Goal: Transaction & Acquisition: Purchase product/service

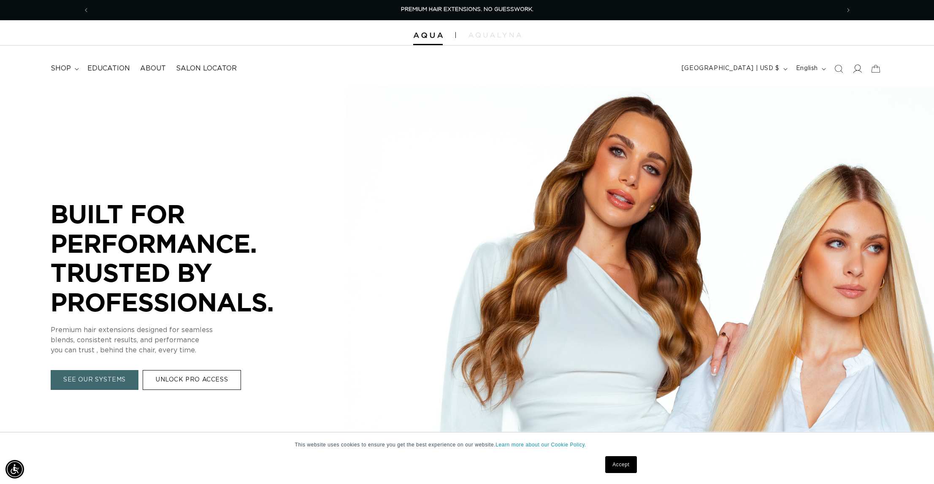
click at [856, 71] on icon at bounding box center [857, 68] width 9 height 9
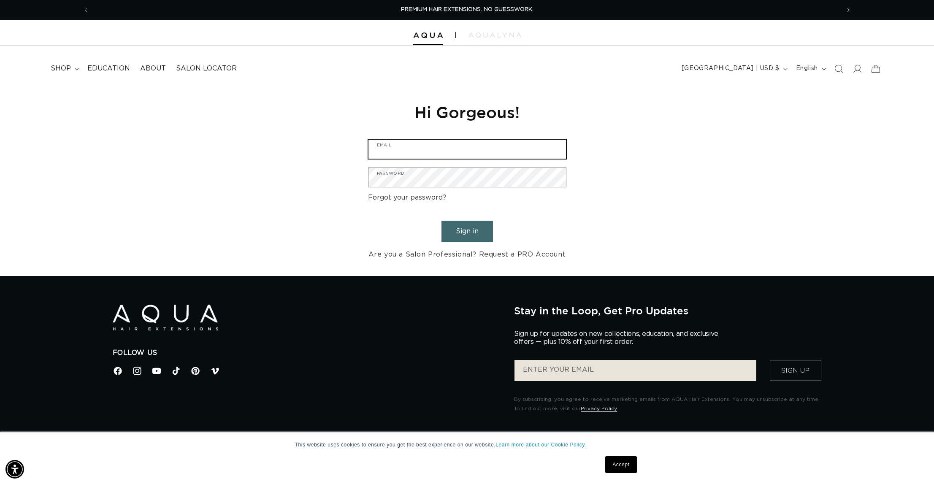
click at [427, 149] on input "Email" at bounding box center [468, 149] width 198 height 19
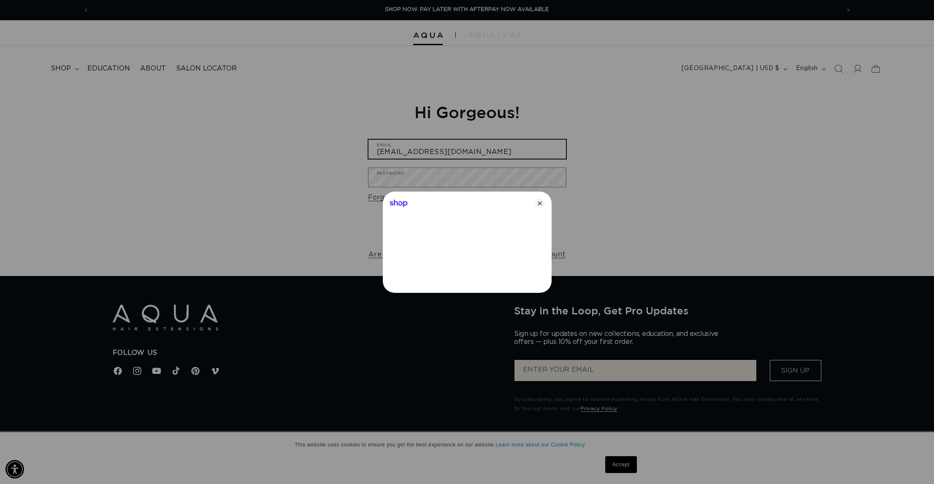
type input "denisemcewen@aol.com"
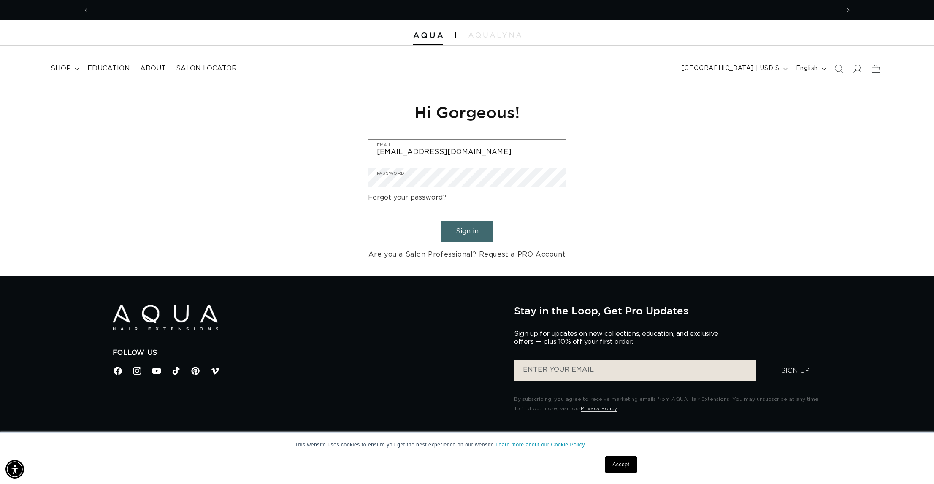
scroll to position [0, 0]
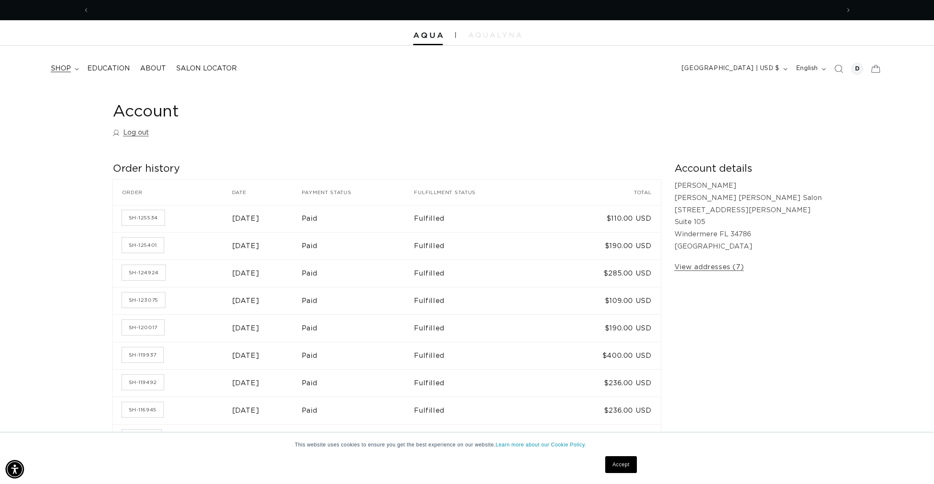
click at [62, 68] on span "shop" at bounding box center [61, 68] width 20 height 9
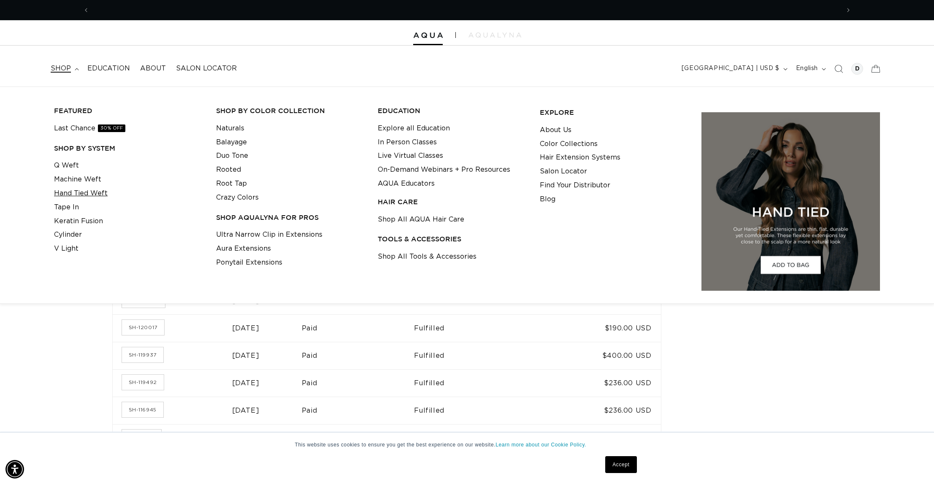
scroll to position [0, 1502]
click at [91, 219] on link "Keratin Fusion" at bounding box center [78, 222] width 49 height 14
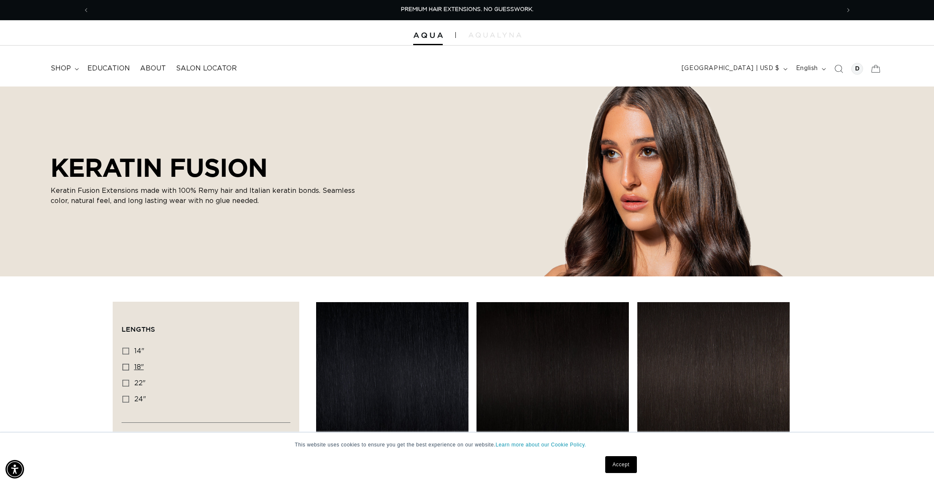
click at [126, 364] on icon at bounding box center [125, 367] width 7 height 7
click at [126, 364] on input "18" 18" (47 products)" at bounding box center [125, 367] width 7 height 7
checkbox input "true"
click at [839, 69] on icon "Search" at bounding box center [838, 68] width 9 height 9
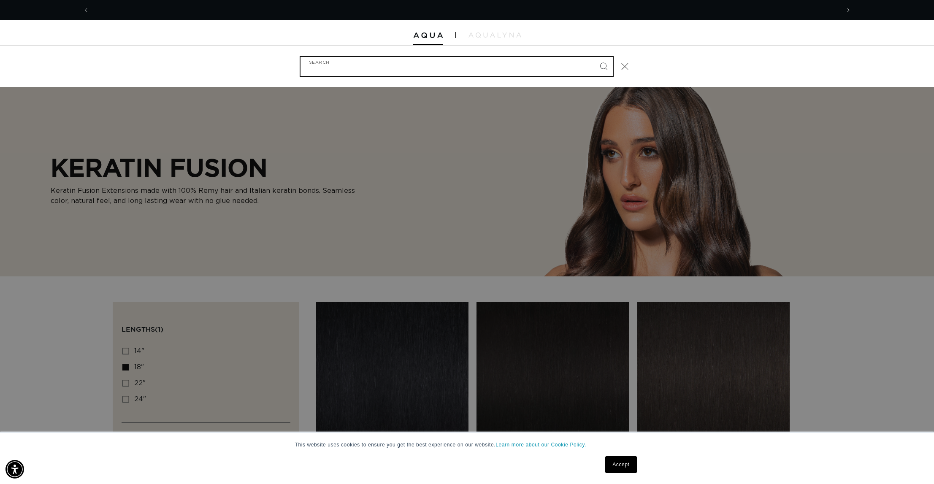
scroll to position [0, 751]
click at [0, 66] on div "Search" at bounding box center [0, 66] width 0 height 0
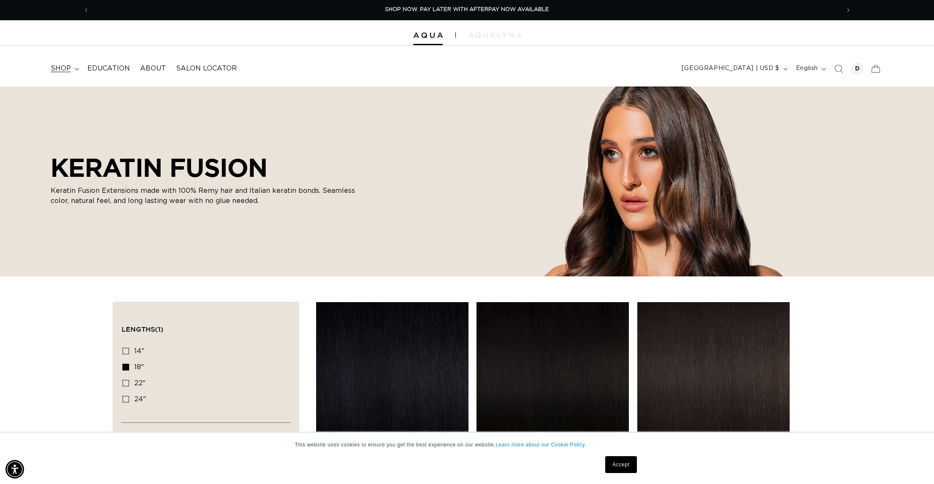
click at [55, 66] on span "shop" at bounding box center [61, 68] width 20 height 9
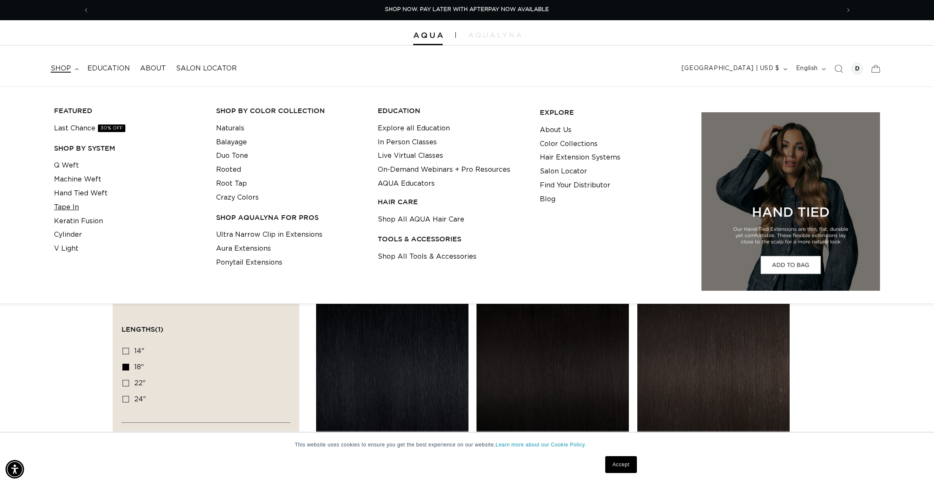
click at [73, 207] on link "Tape In" at bounding box center [66, 208] width 25 height 14
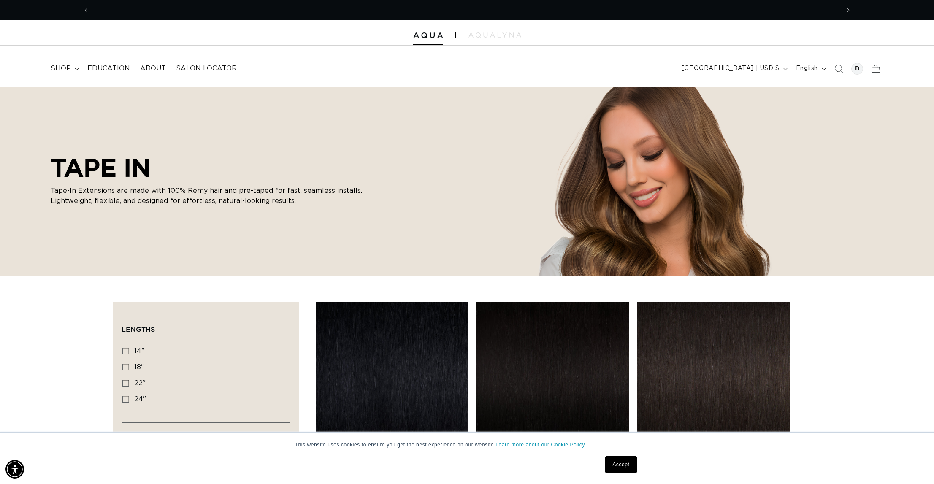
scroll to position [0, 751]
click at [125, 383] on icon at bounding box center [125, 383] width 7 height 7
click at [125, 383] on input "22" 22" (37 products)" at bounding box center [125, 383] width 7 height 7
checkbox input "true"
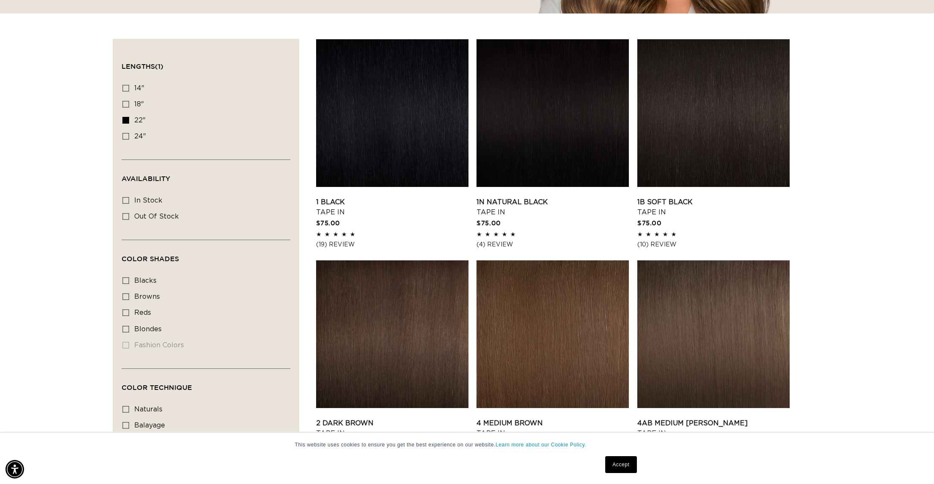
scroll to position [0, 1502]
click at [126, 293] on icon at bounding box center [125, 296] width 7 height 7
click at [126, 293] on input "browns browns (25 products)" at bounding box center [125, 296] width 7 height 7
checkbox input "true"
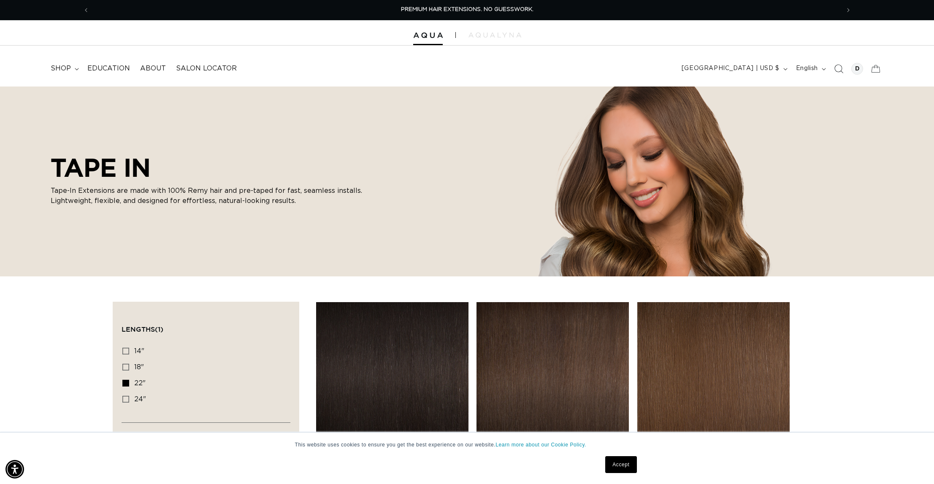
click at [835, 67] on icon "Search" at bounding box center [838, 68] width 9 height 9
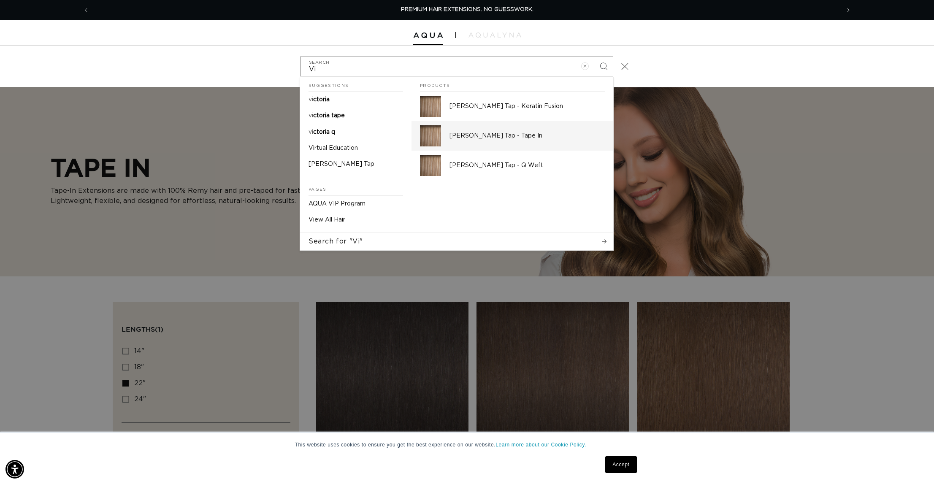
click at [425, 136] on img "Search" at bounding box center [430, 135] width 21 height 21
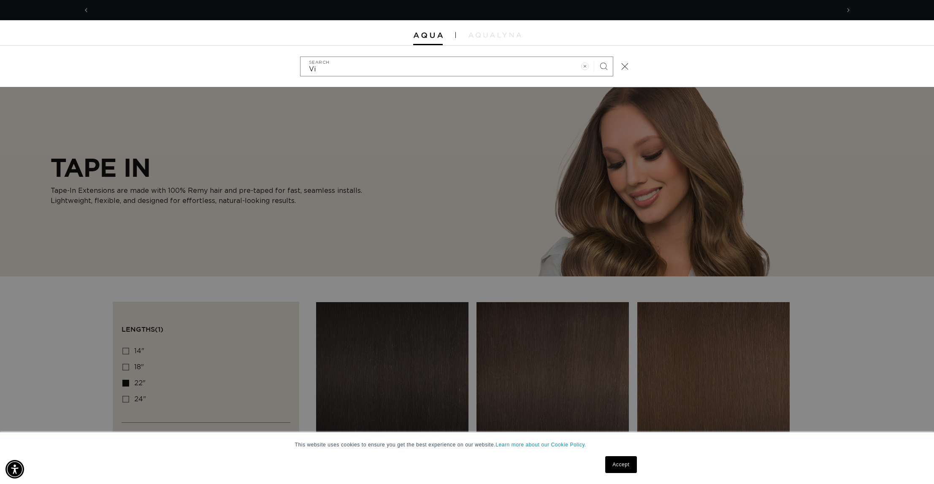
scroll to position [0, 751]
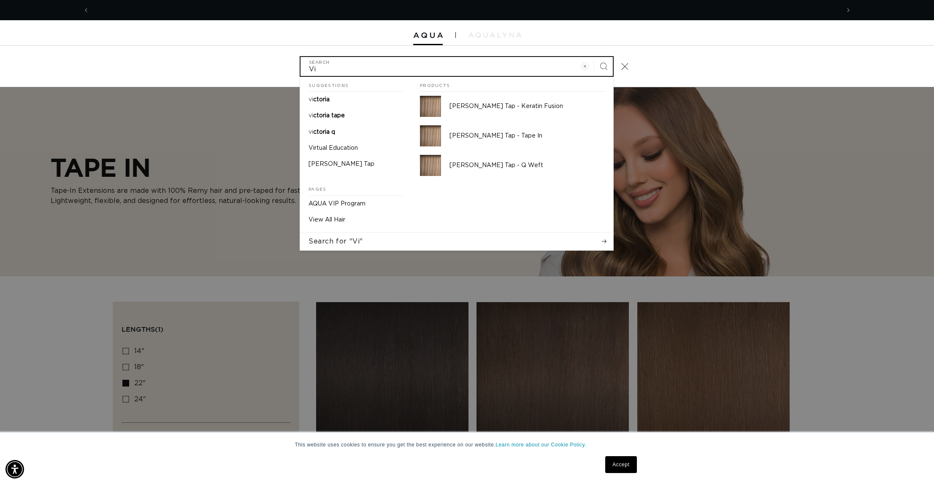
click at [323, 66] on input "Vi" at bounding box center [457, 66] width 312 height 19
type input "V"
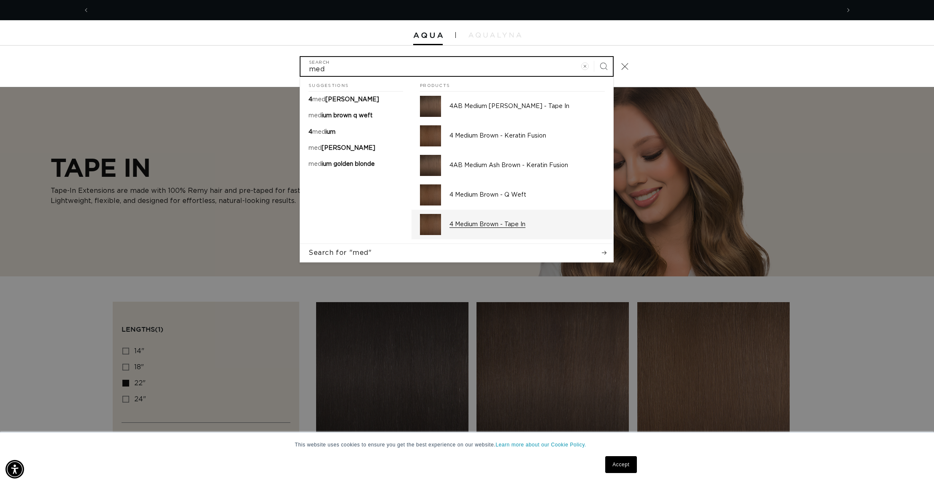
scroll to position [0, 751]
type input "med"
click at [440, 227] on img "Search" at bounding box center [430, 224] width 21 height 21
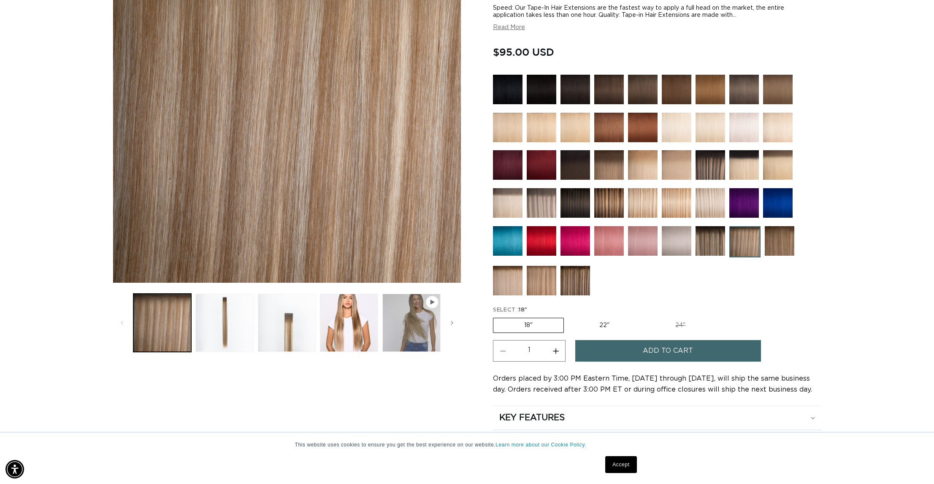
scroll to position [0, 751]
click at [603, 318] on label "22" Variant sold out or unavailable" at bounding box center [605, 325] width 72 height 14
click at [569, 316] on input "22" Variant sold out or unavailable" at bounding box center [568, 316] width 0 height 0
radio input "true"
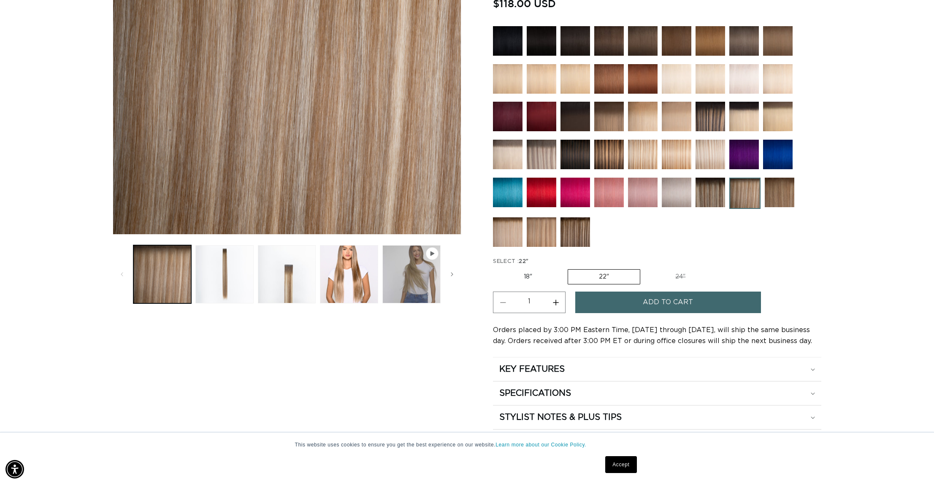
scroll to position [0, 751]
click at [644, 292] on span "Add to cart" at bounding box center [668, 303] width 50 height 22
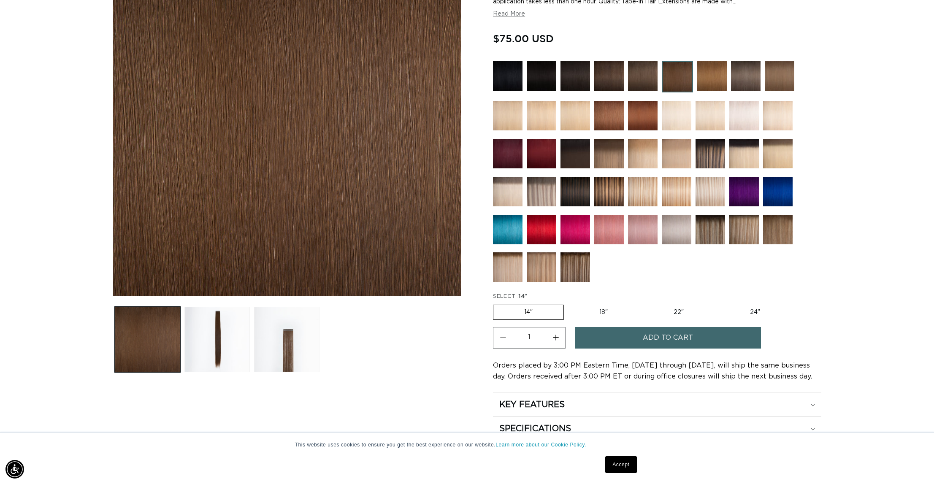
scroll to position [212, 0]
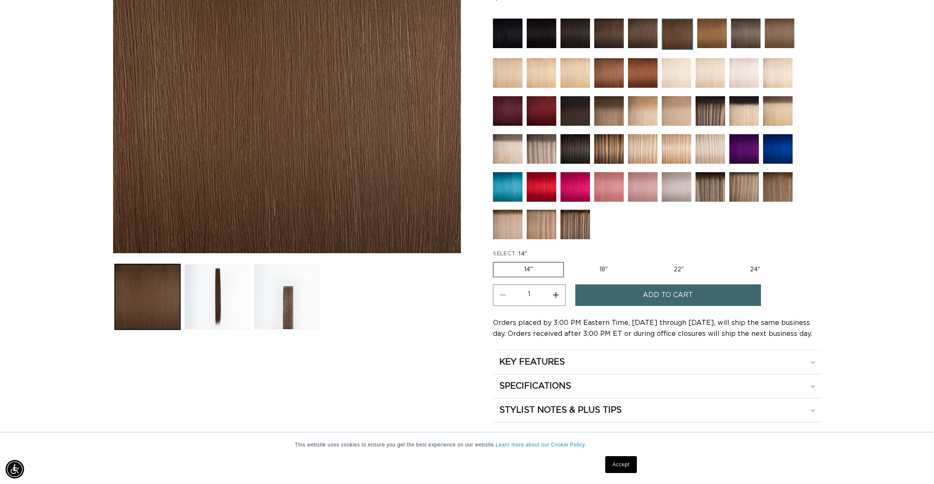
drag, startPoint x: 681, startPoint y: 270, endPoint x: 682, endPoint y: 282, distance: 12.3
click at [681, 270] on label "22" Variant sold out or unavailable" at bounding box center [679, 270] width 72 height 14
click at [644, 261] on input "22" Variant sold out or unavailable" at bounding box center [643, 261] width 0 height 0
radio input "true"
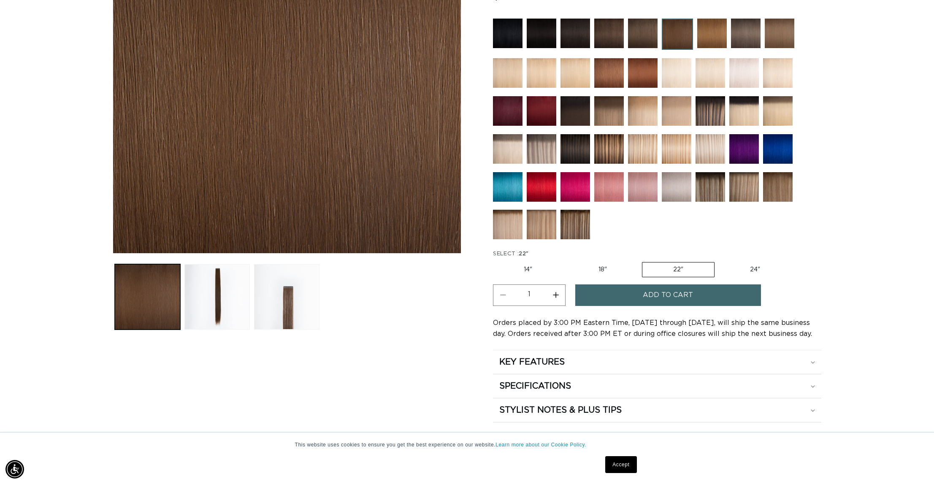
click at [682, 295] on span "Add to cart" at bounding box center [668, 296] width 50 height 22
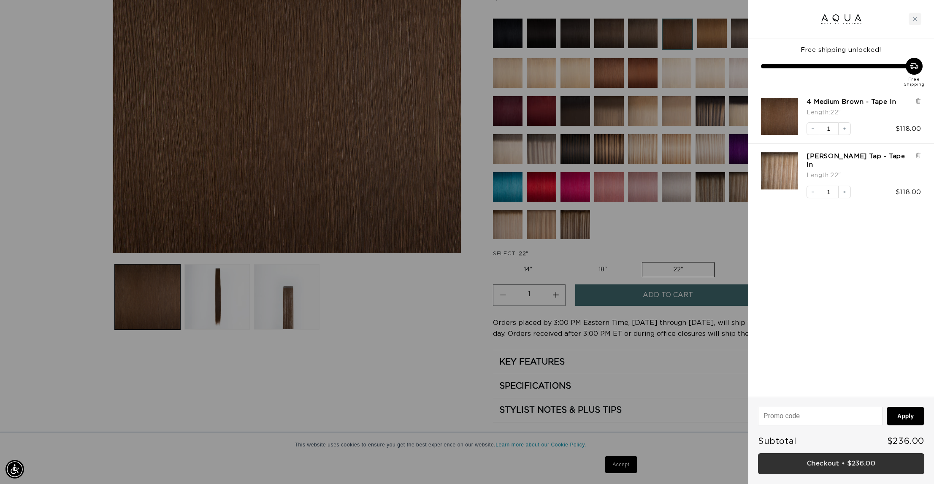
scroll to position [0, 751]
click at [852, 466] on link "Checkout • $236.00" at bounding box center [841, 464] width 166 height 22
